Goal: Navigation & Orientation: Find specific page/section

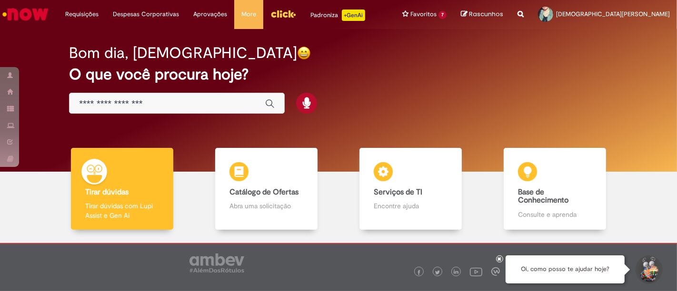
scroll to position [45, 0]
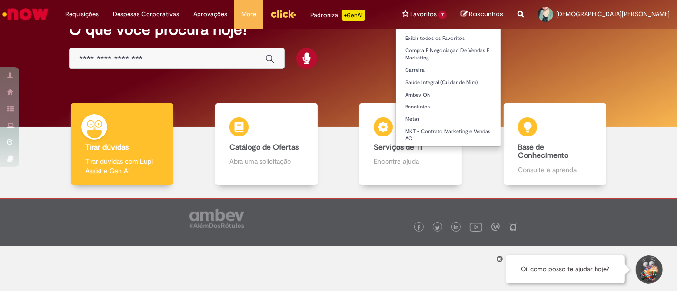
click at [454, 11] on li "Favoritos 7 Exibir todos os Favoritos Compra E Negociação De Vendas E Marketing…" at bounding box center [424, 14] width 59 height 29
click at [496, 37] on link "Exibir todos os Favoritos" at bounding box center [448, 38] width 105 height 10
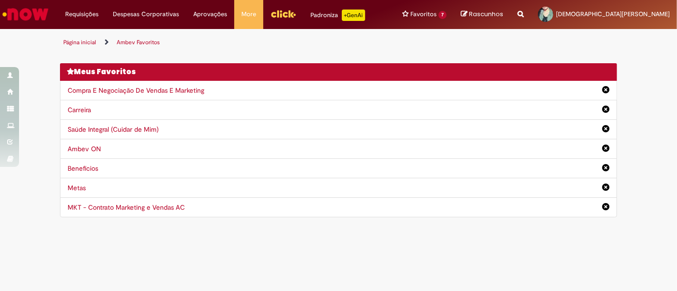
drag, startPoint x: 21, startPoint y: 6, endPoint x: 29, endPoint y: 8, distance: 7.5
click at [23, 5] on img "Ir para a Homepage" at bounding box center [25, 14] width 49 height 19
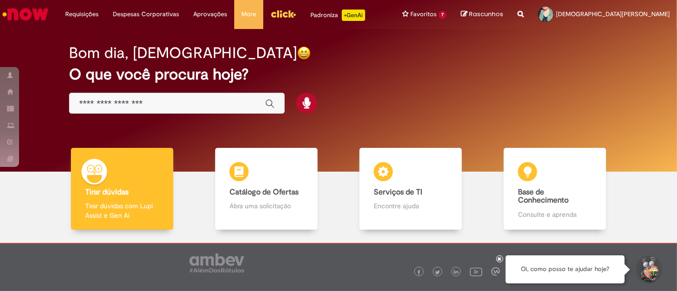
click at [24, 41] on div "Bom dia, Cristiane O que você procura hoje?" at bounding box center [338, 100] width 663 height 143
click at [29, 18] on img "Ir para a Homepage" at bounding box center [25, 14] width 49 height 19
